Goal: Navigation & Orientation: Find specific page/section

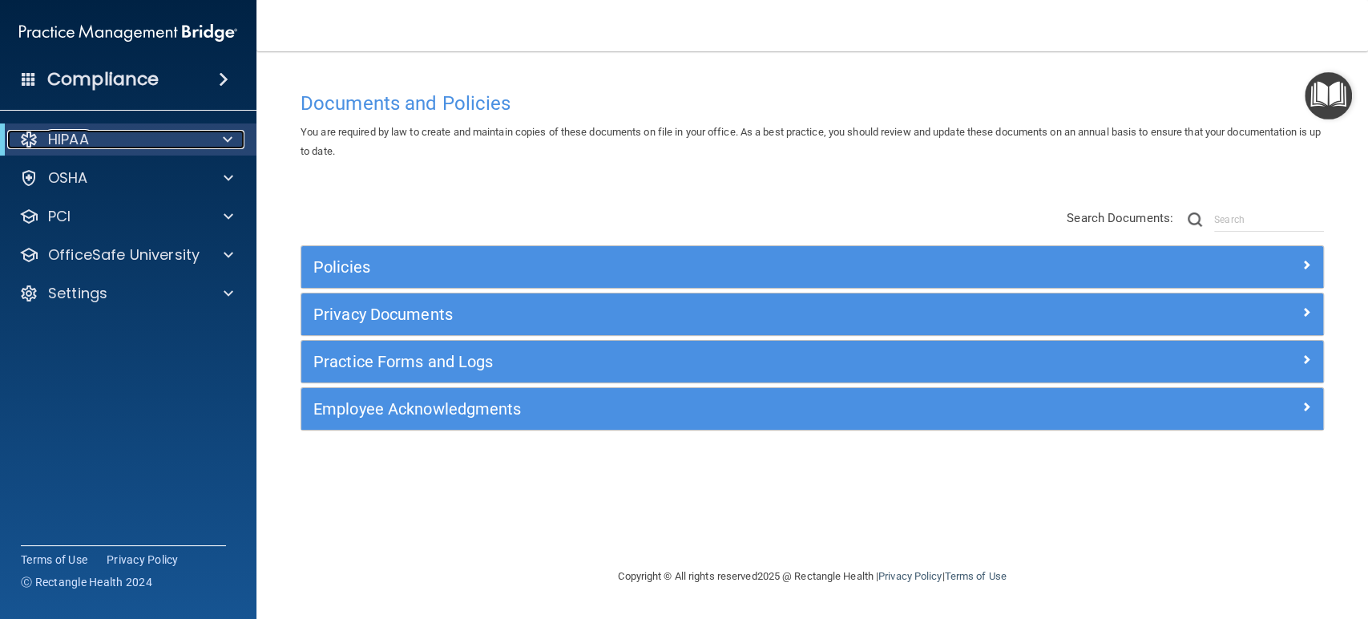
click at [230, 139] on span at bounding box center [228, 139] width 10 height 19
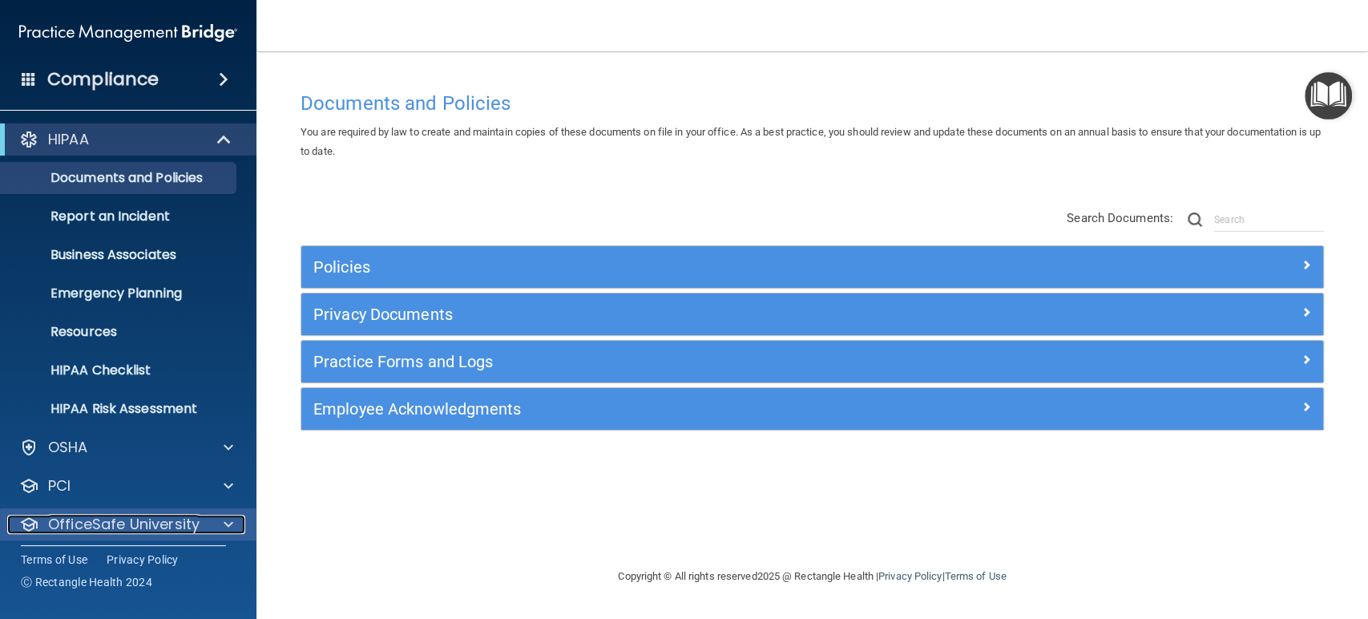
click at [228, 530] on span at bounding box center [229, 523] width 10 height 19
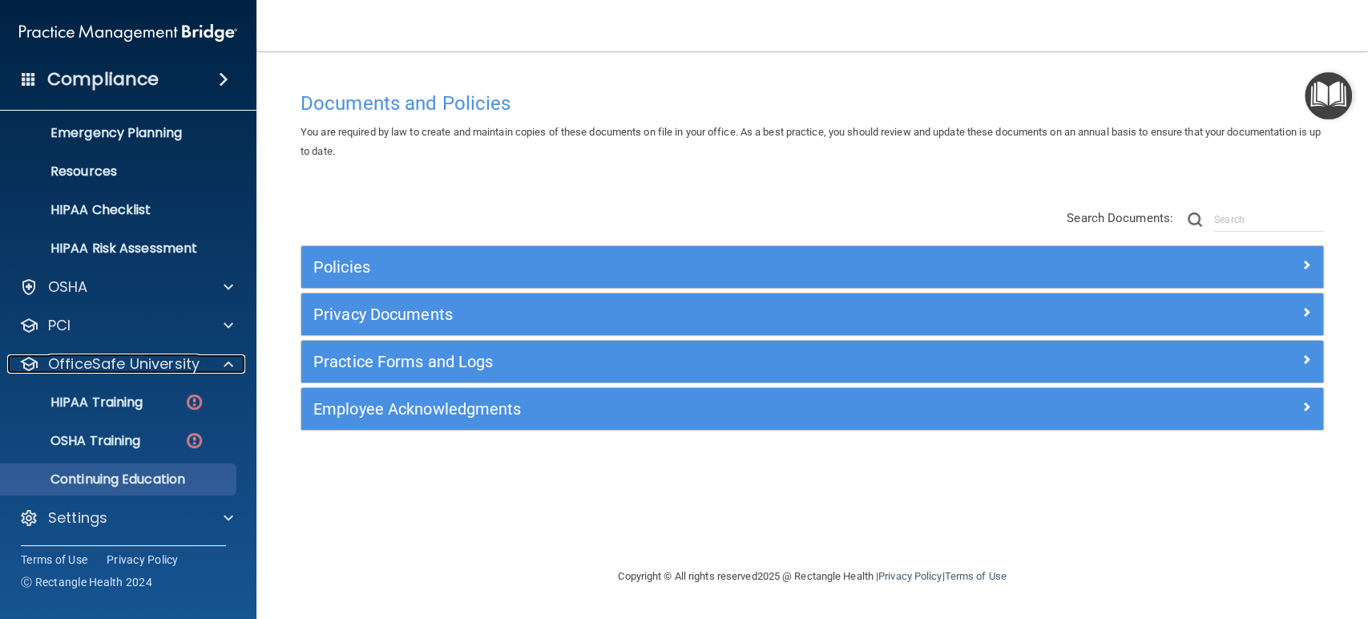
scroll to position [160, 0]
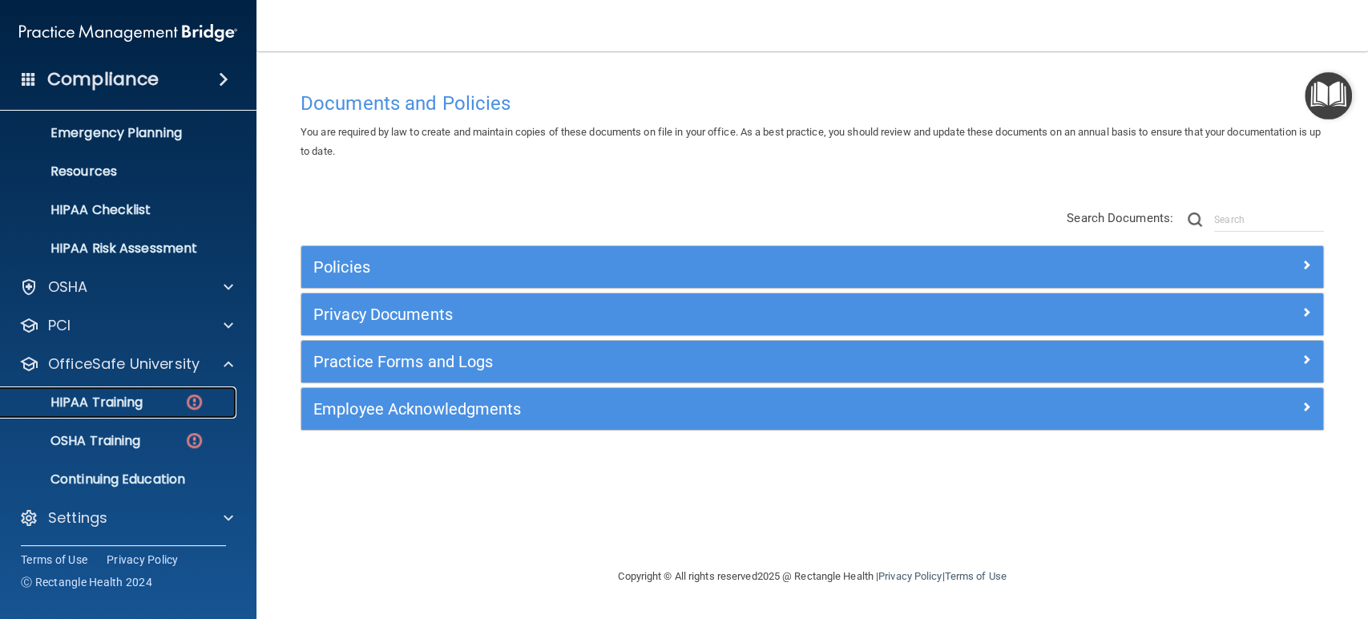
click at [154, 402] on div "HIPAA Training" at bounding box center [119, 402] width 219 height 16
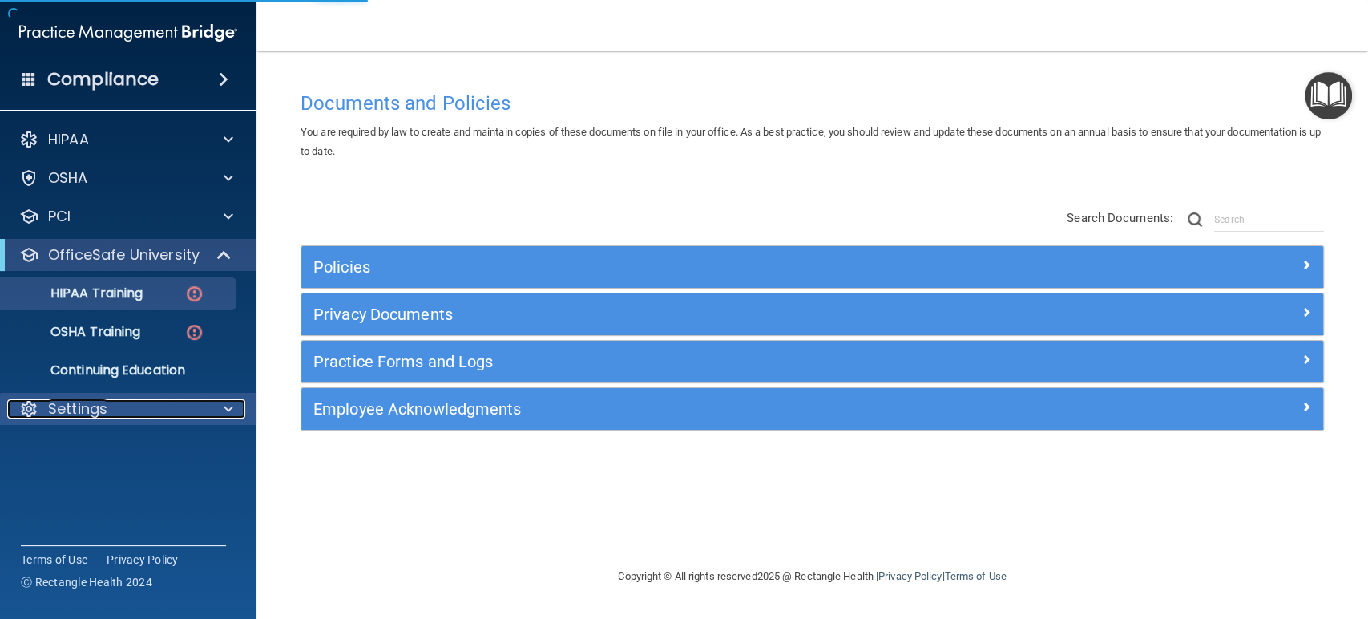
click at [228, 403] on span at bounding box center [229, 408] width 10 height 19
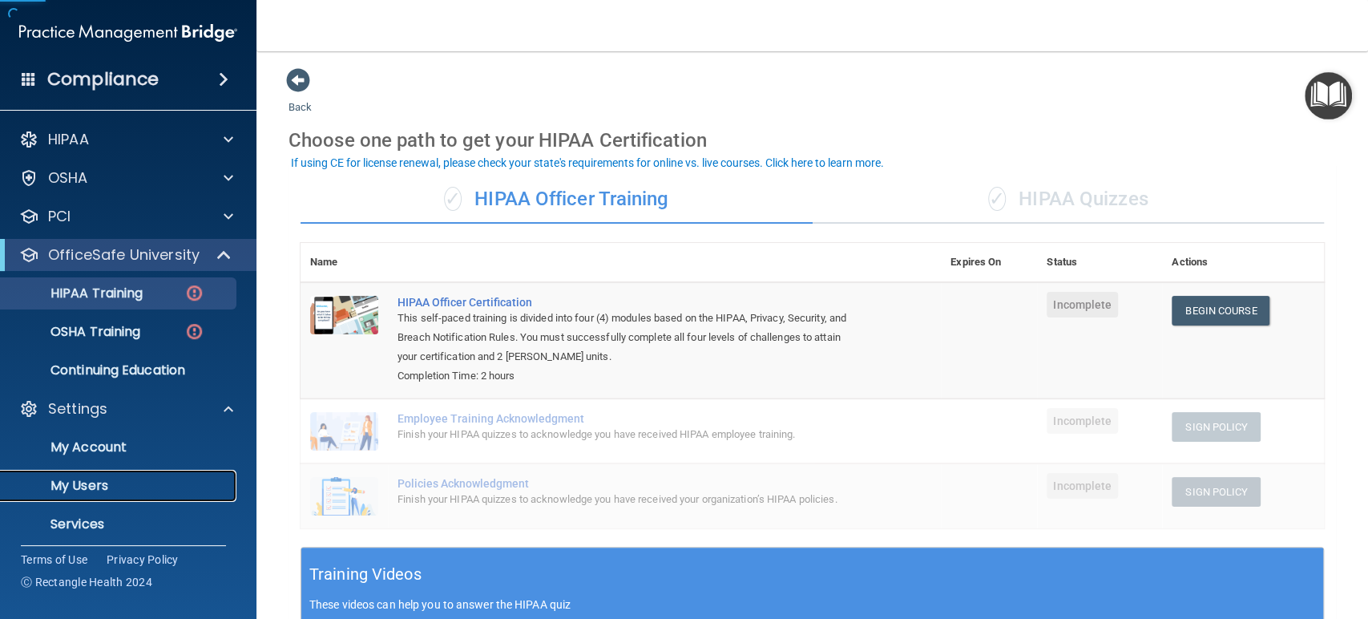
click at [111, 483] on p "My Users" at bounding box center [119, 486] width 219 height 16
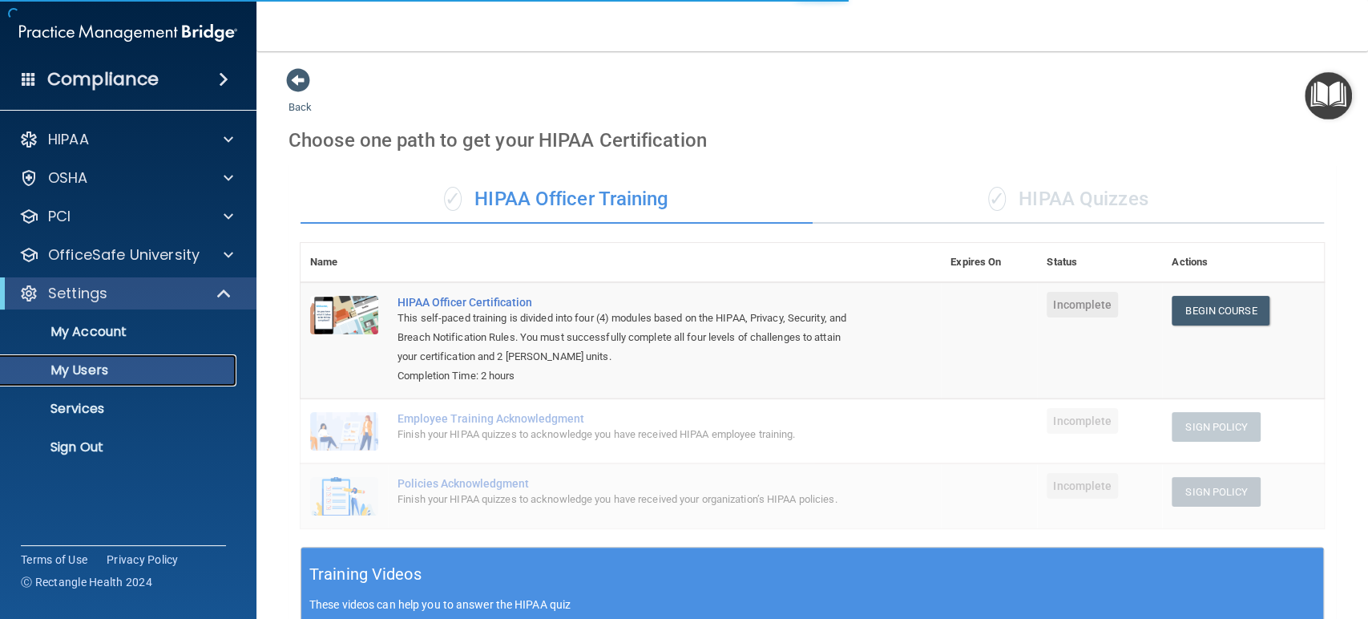
select select "20"
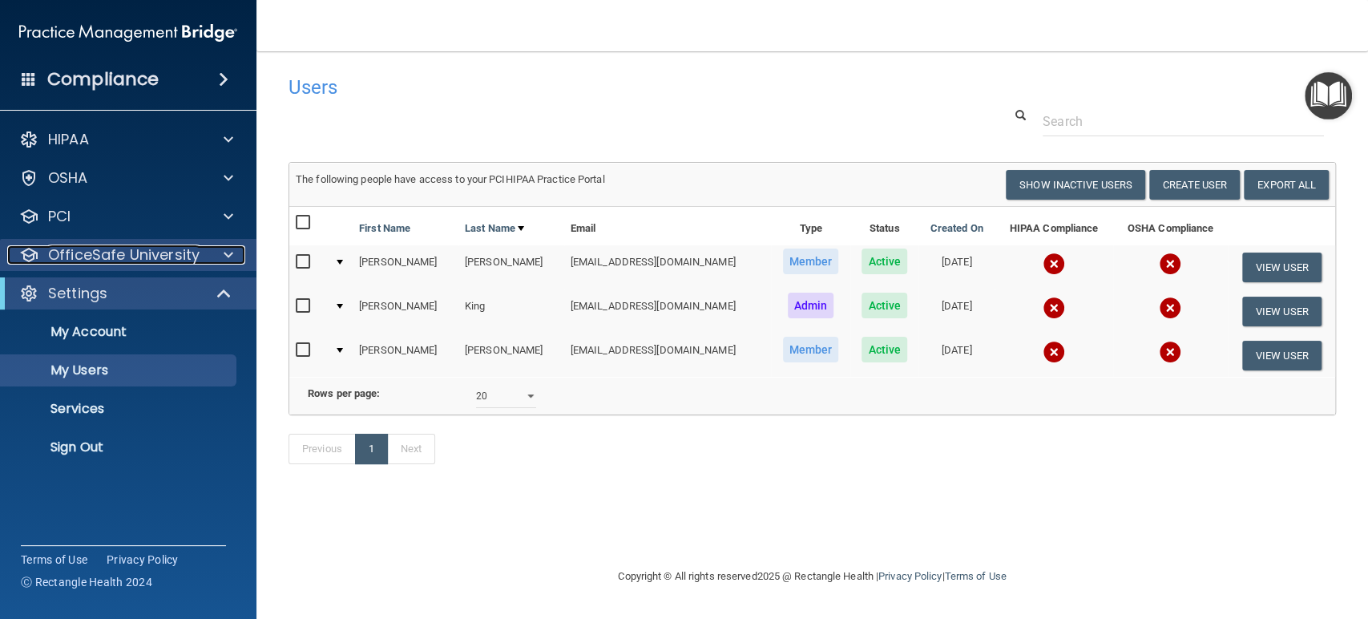
click at [232, 253] on span at bounding box center [229, 254] width 10 height 19
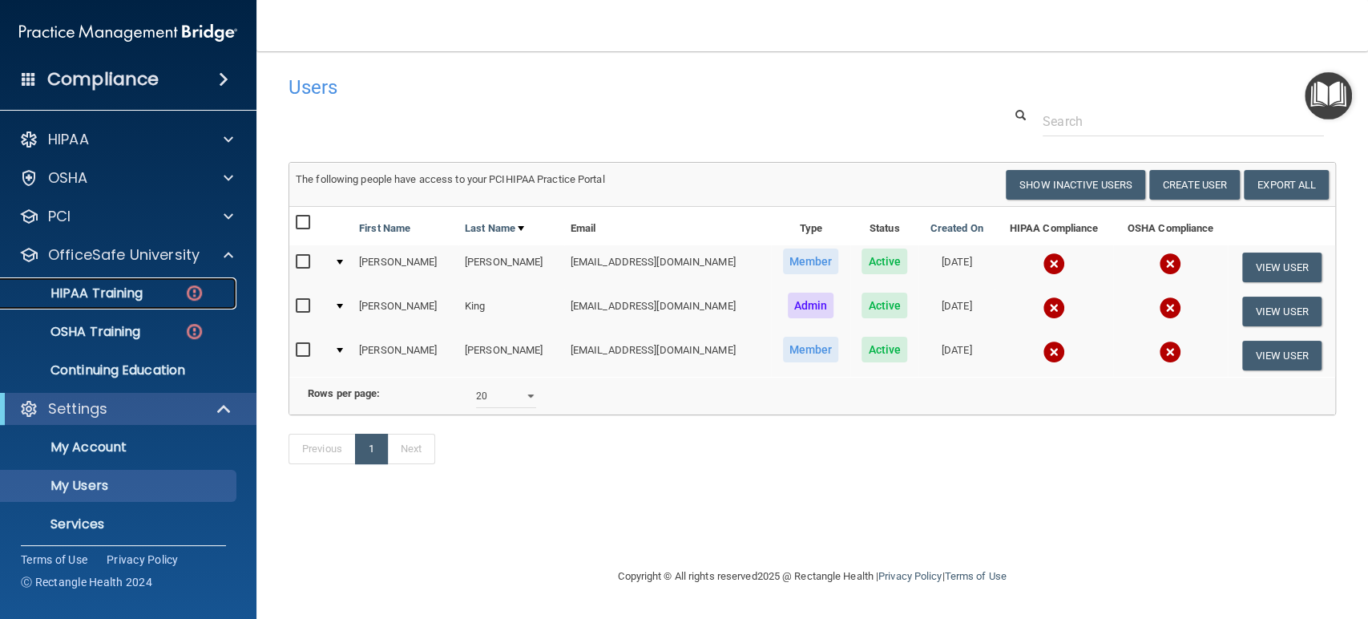
click at [147, 294] on div "HIPAA Training" at bounding box center [119, 293] width 219 height 16
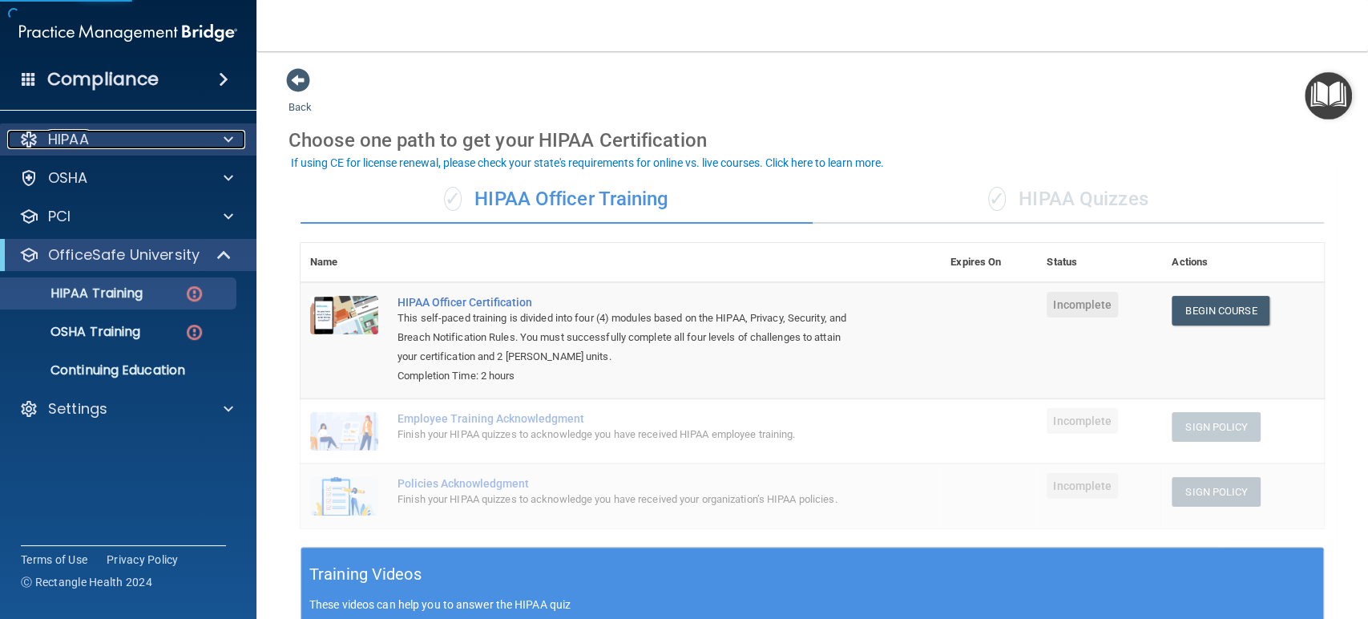
click at [231, 138] on span at bounding box center [229, 139] width 10 height 19
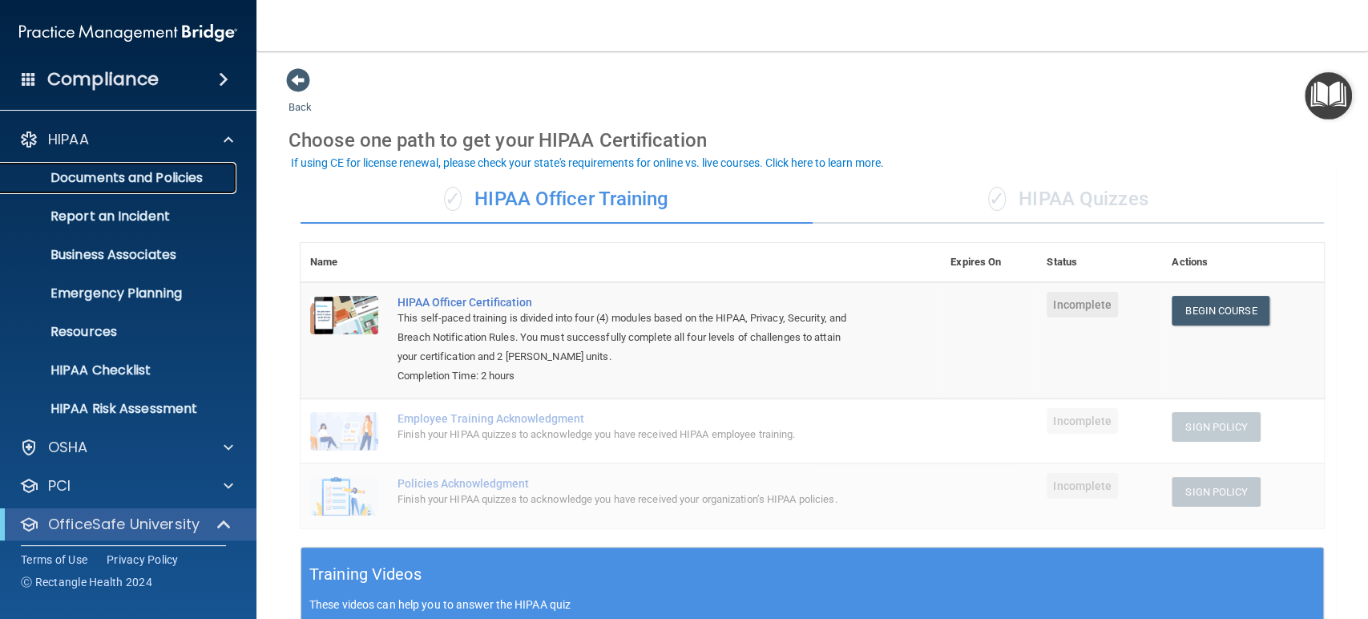
click at [182, 178] on p "Documents and Policies" at bounding box center [119, 178] width 219 height 16
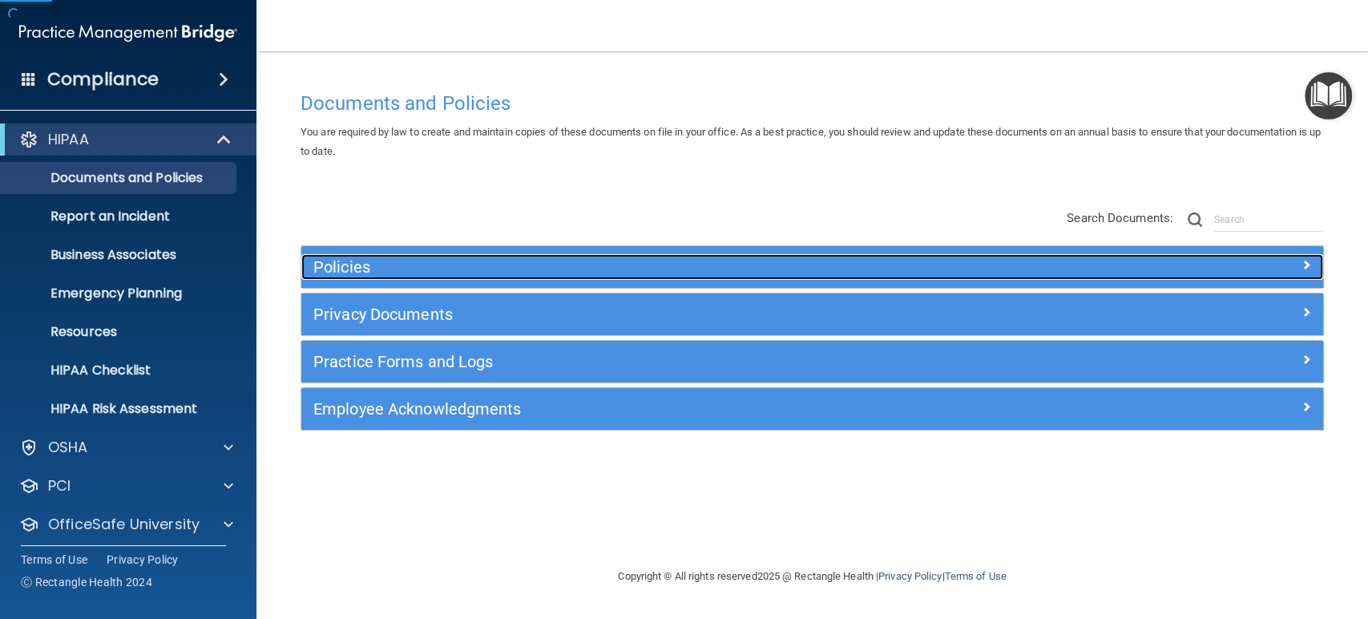
click at [393, 272] on h5 "Policies" at bounding box center [684, 267] width 742 height 18
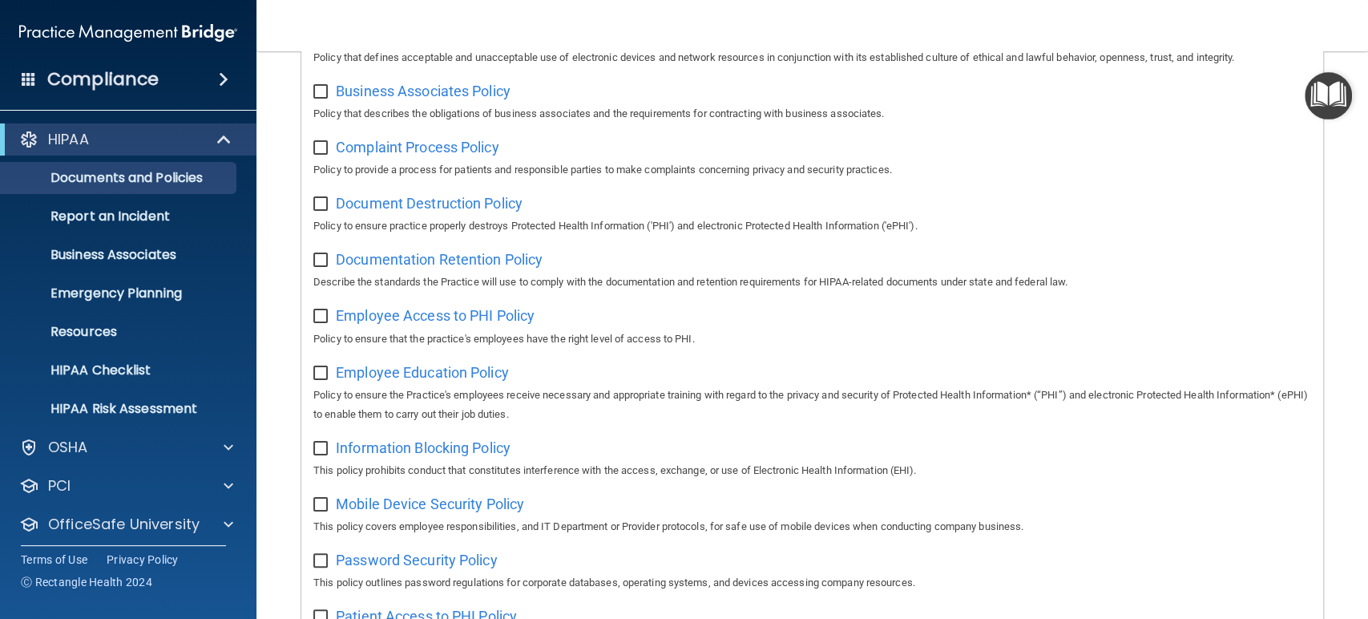
scroll to position [356, 0]
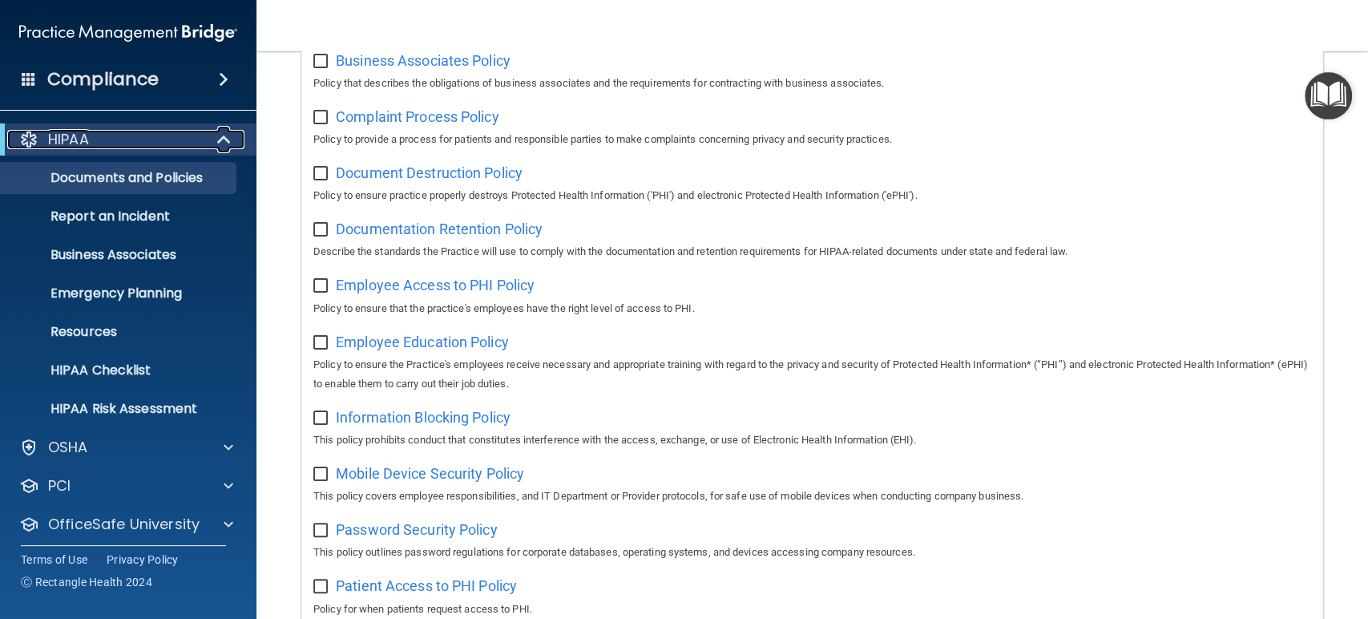
click at [228, 138] on span at bounding box center [226, 139] width 14 height 19
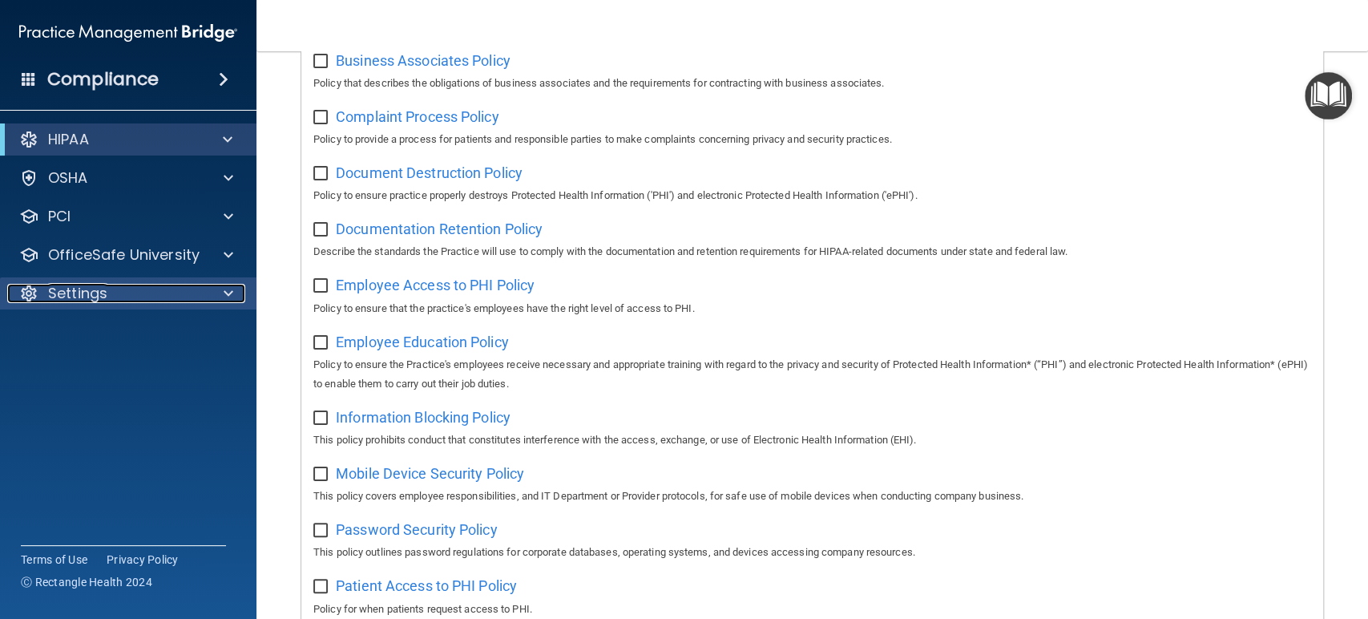
click at [226, 292] on span at bounding box center [229, 293] width 10 height 19
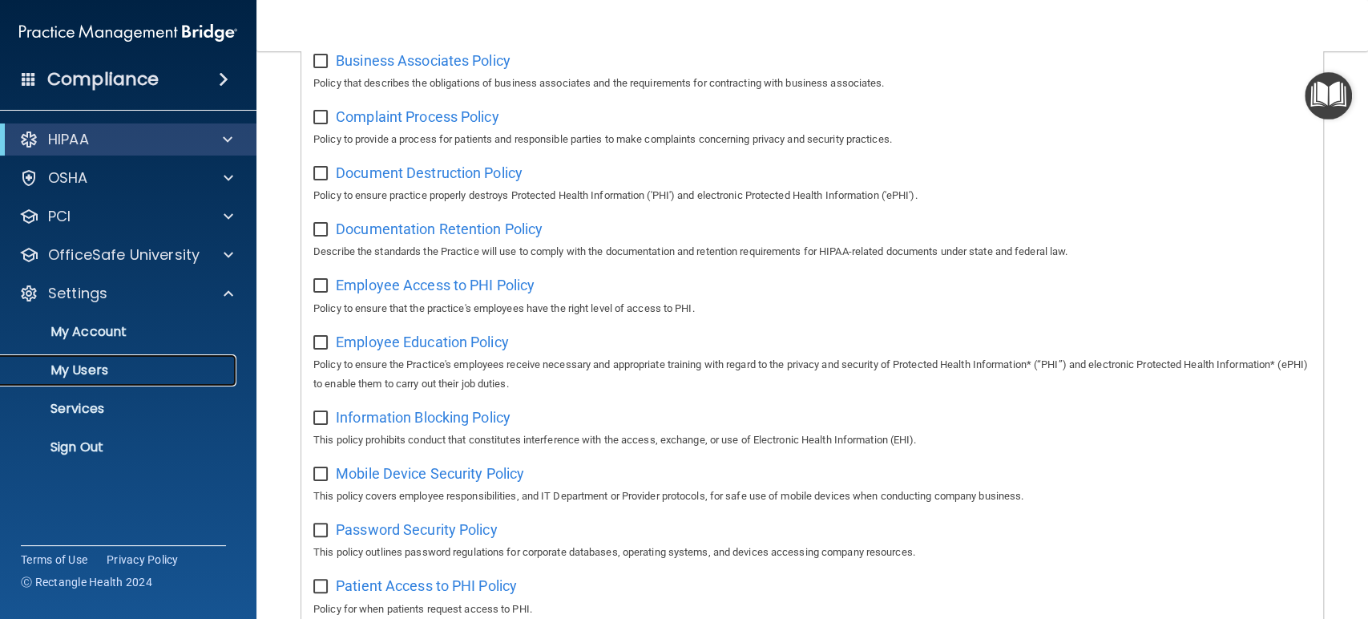
click at [131, 365] on p "My Users" at bounding box center [119, 370] width 219 height 16
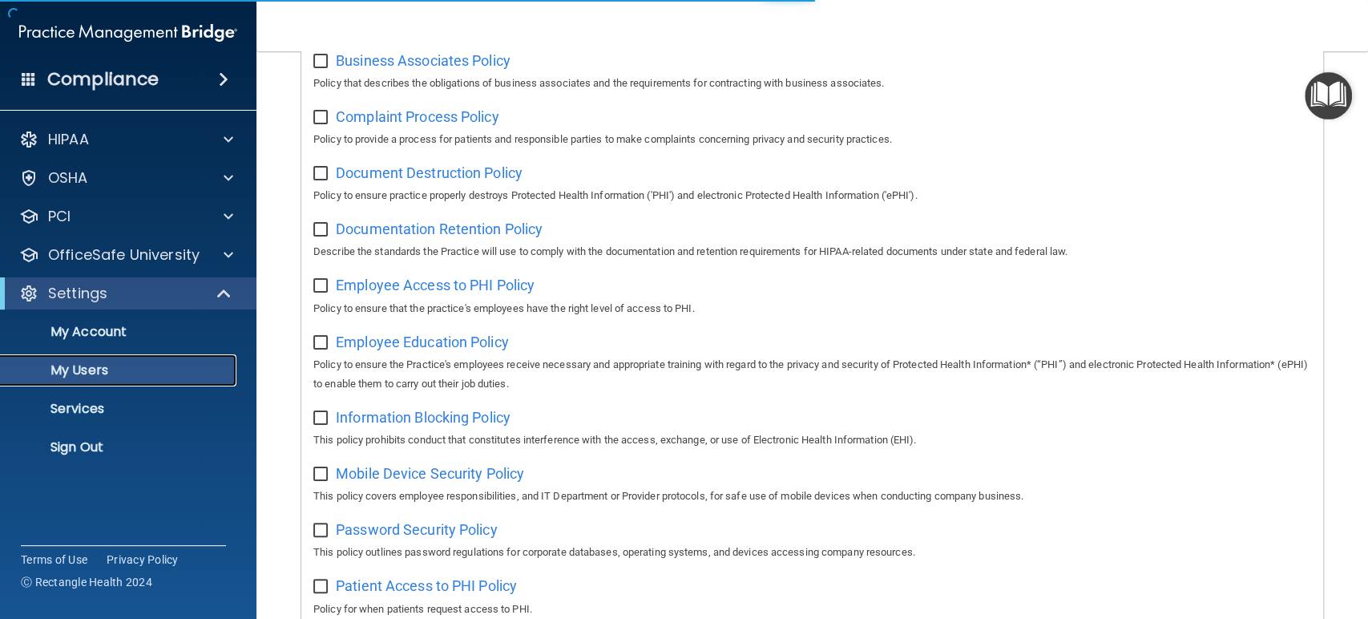
select select "20"
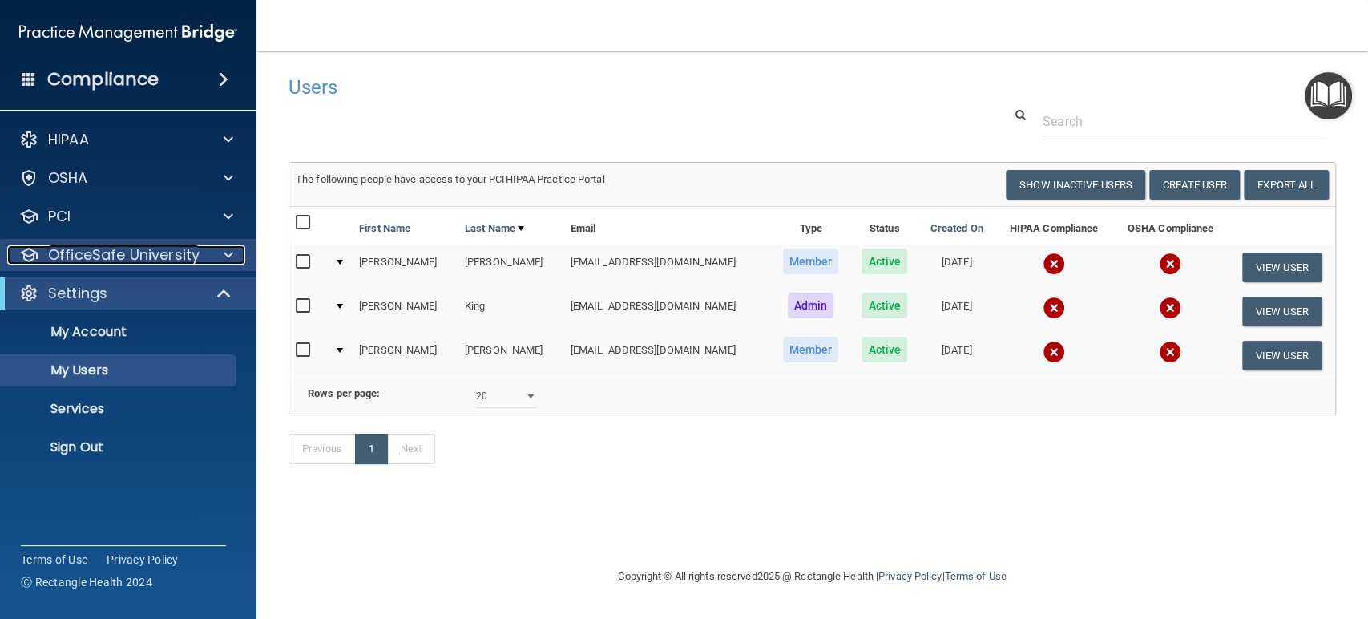
click at [224, 250] on span at bounding box center [229, 254] width 10 height 19
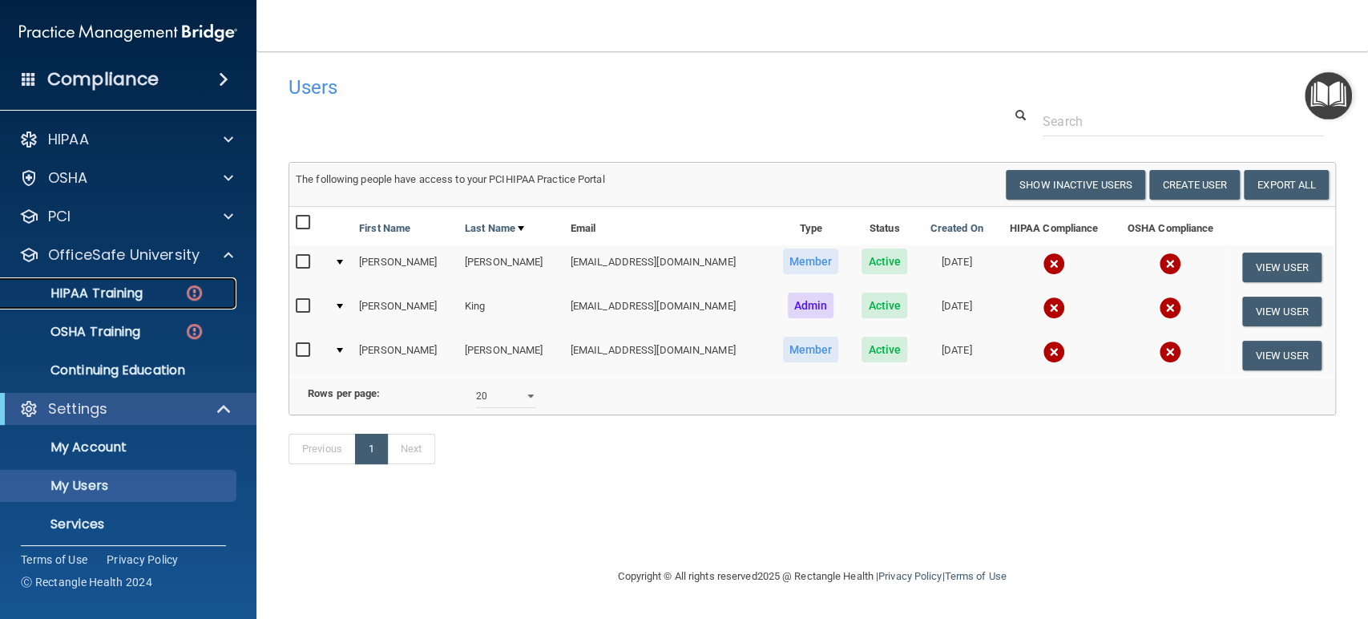
click at [123, 288] on p "HIPAA Training" at bounding box center [76, 293] width 132 height 16
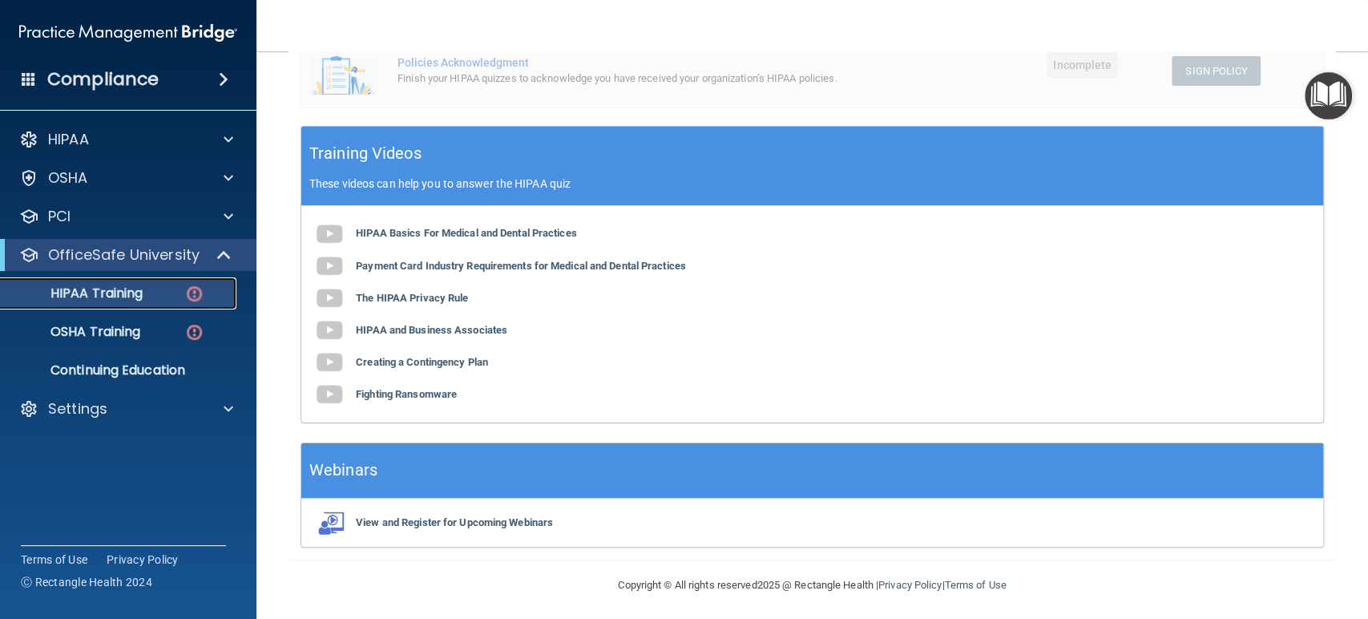
scroll to position [424, 0]
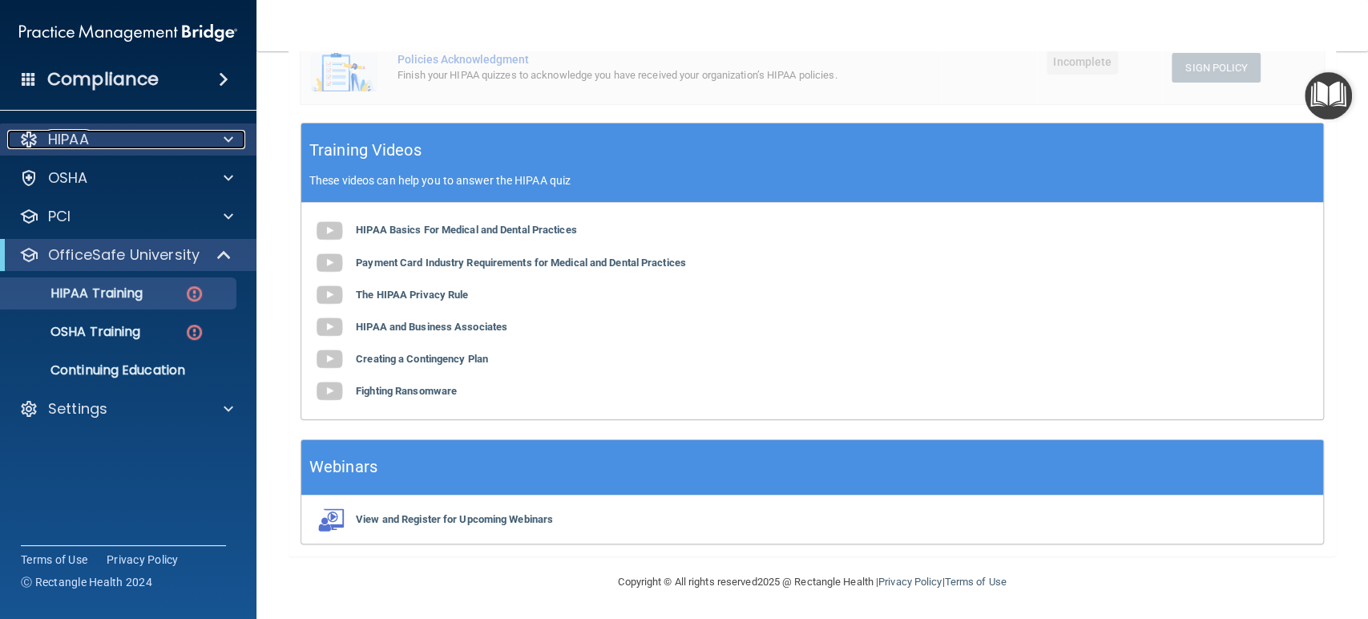
click at [240, 139] on div at bounding box center [226, 139] width 40 height 19
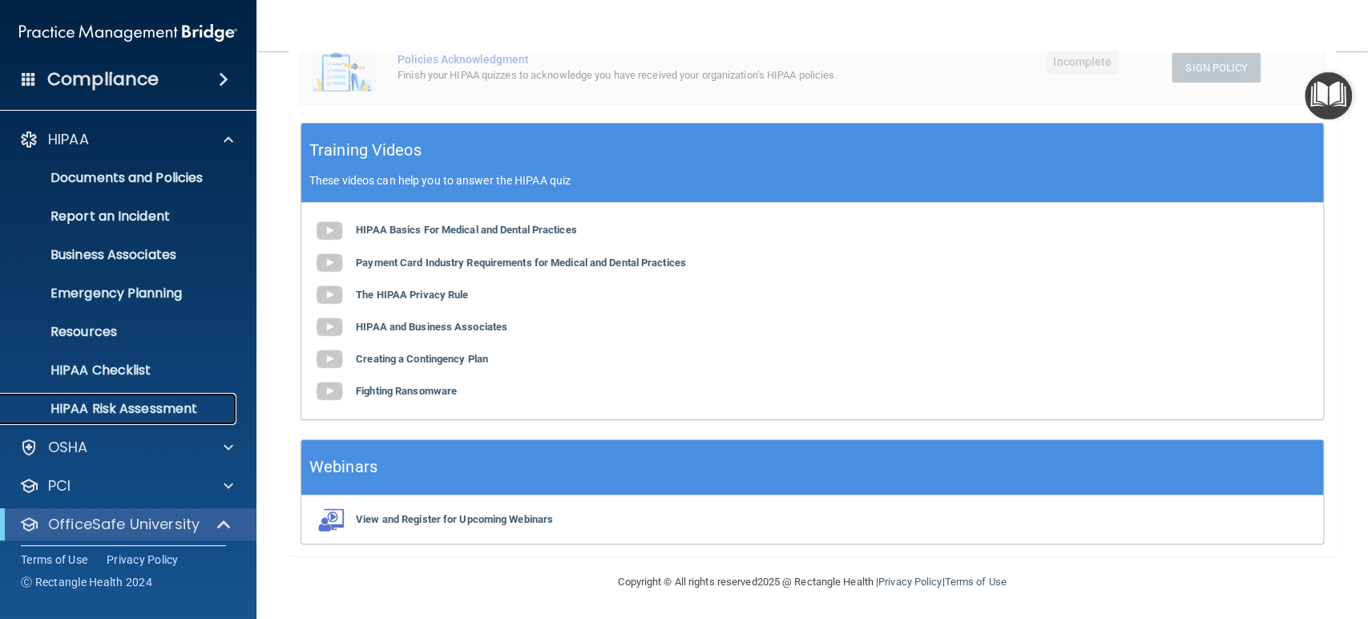
click at [107, 405] on p "HIPAA Risk Assessment" at bounding box center [119, 409] width 219 height 16
